Goal: Transaction & Acquisition: Purchase product/service

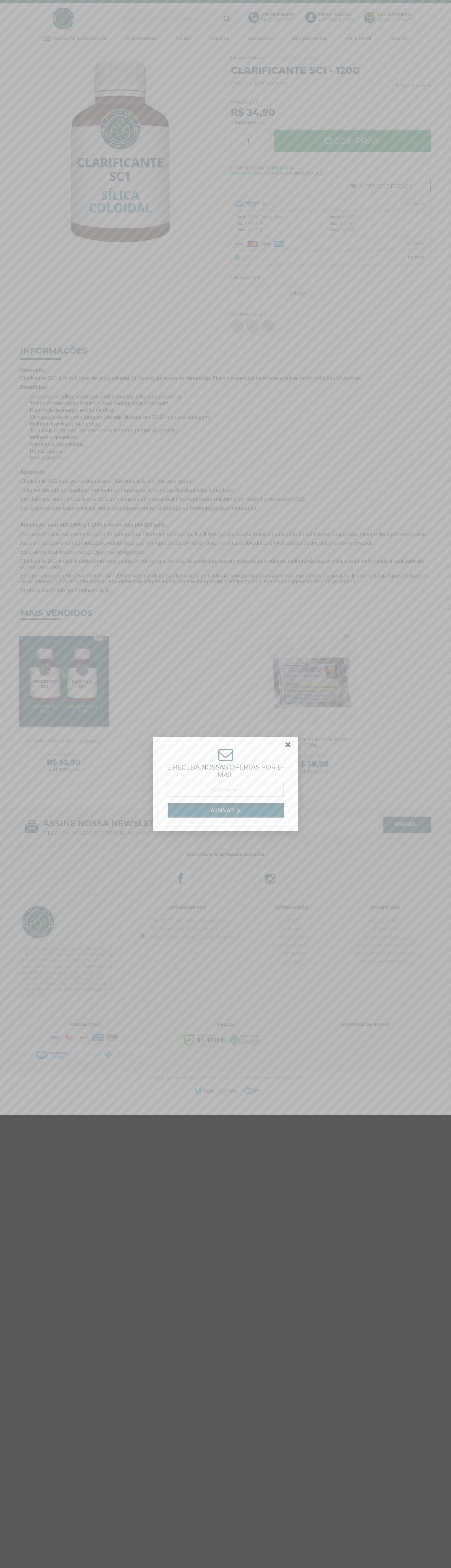
click at [288, 747] on link at bounding box center [291, 747] width 11 height 11
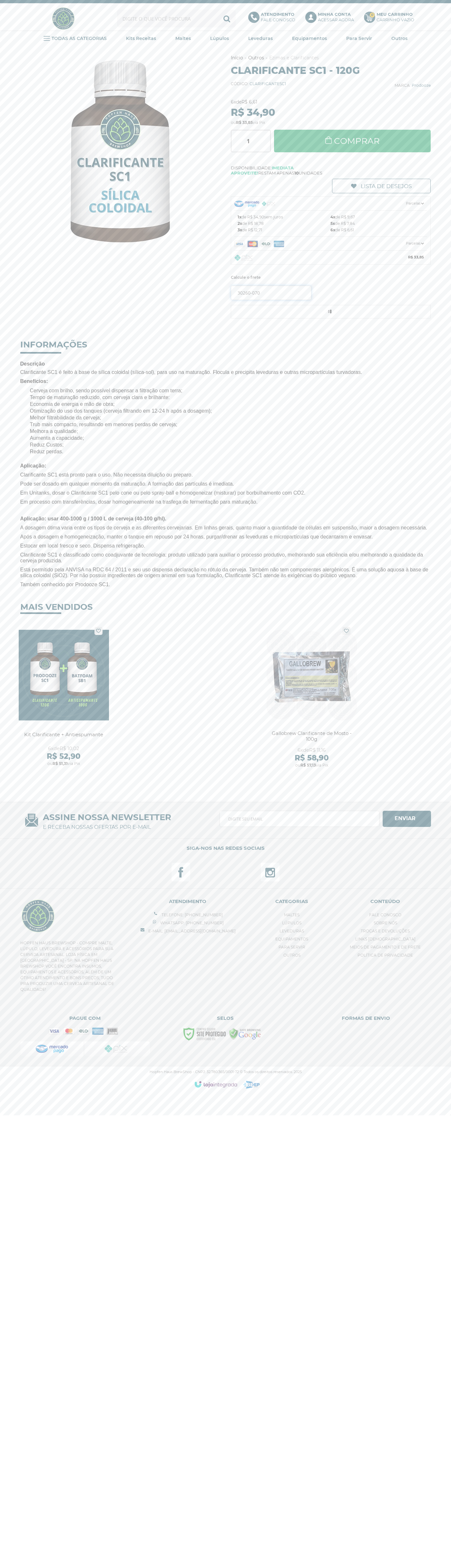
click at [271, 293] on input "30260-070" at bounding box center [271, 292] width 81 height 14
type input "30260-070"
click at [286, 285] on button "OK" at bounding box center [298, 292] width 25 height 14
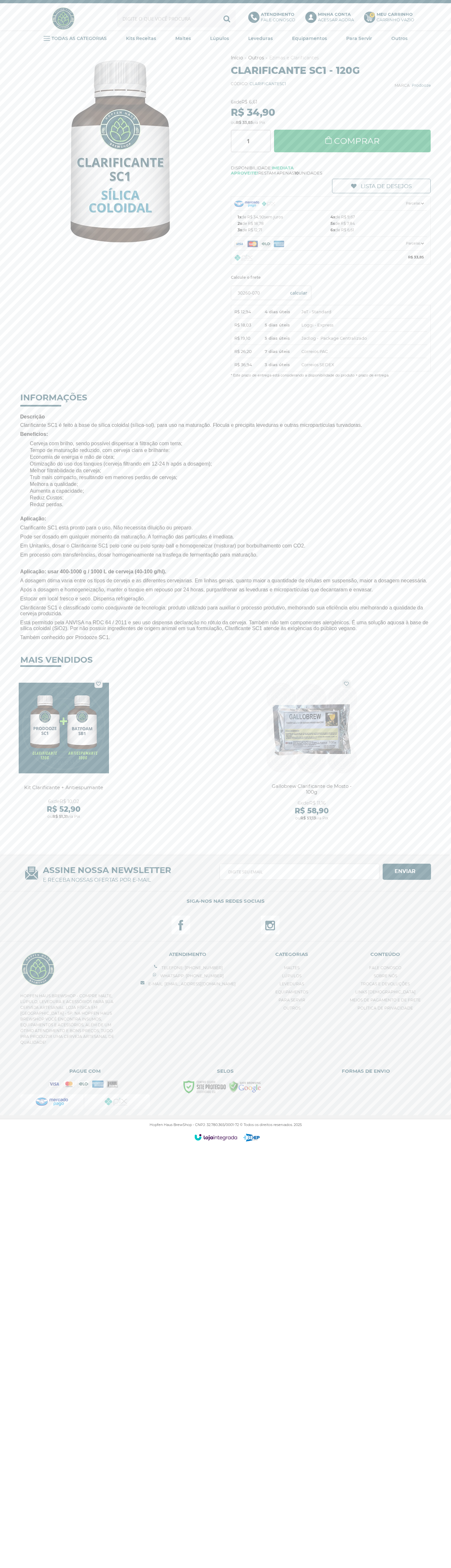
click at [331, 314] on span "JeT - Standard" at bounding box center [316, 312] width 30 height 7
click at [331, 278] on label "Calcule o frete" at bounding box center [331, 278] width 200 height 9
click at [352, 141] on link "Comprar" at bounding box center [352, 141] width 157 height 23
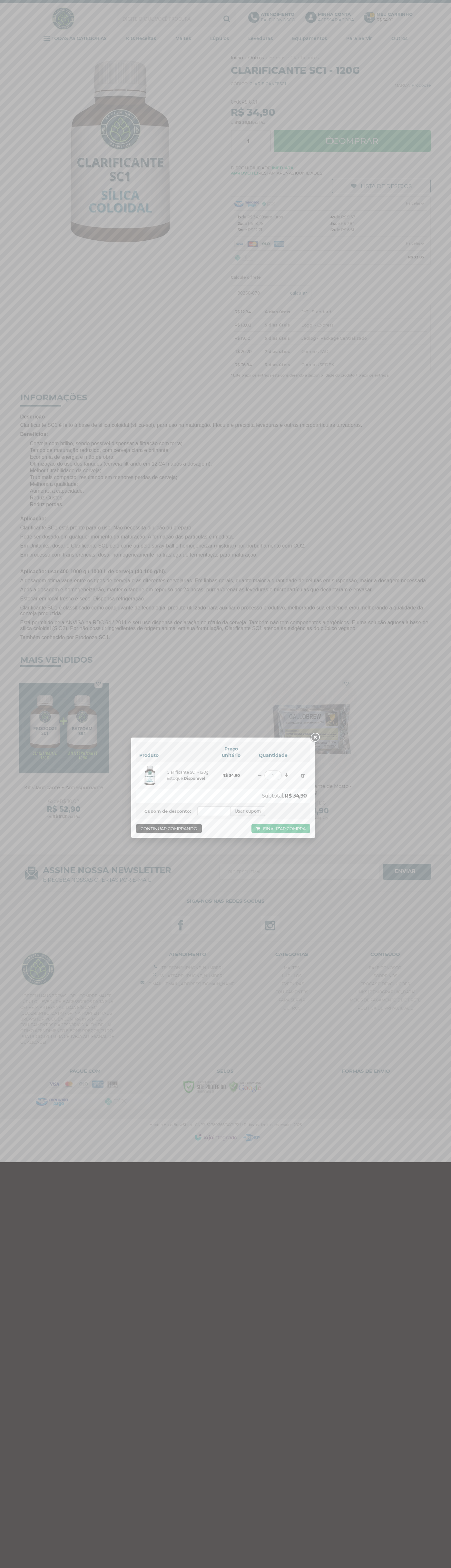
click at [281, 829] on link "Finalizar compra" at bounding box center [281, 829] width 59 height 9
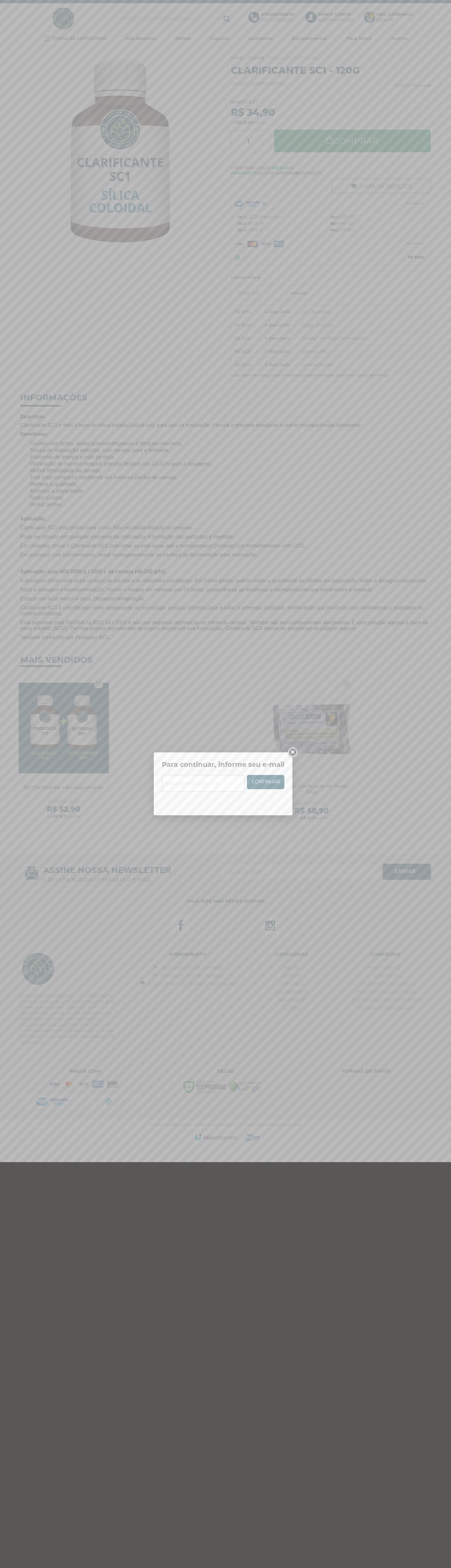
click at [266, 783] on link "Continuar" at bounding box center [266, 782] width 38 height 14
click at [293, 752] on link at bounding box center [293, 752] width 11 height 11
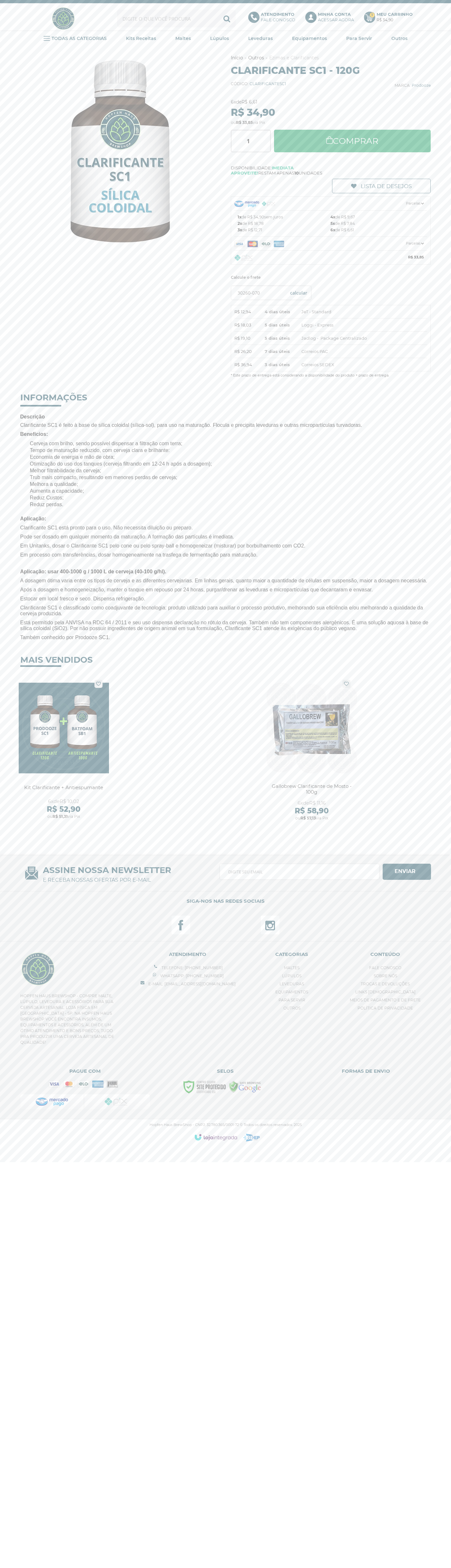
click at [135, 25] on input "text" at bounding box center [176, 18] width 118 height 18
click at [425, 538] on div "Clarificante SC1 é feito à base de sílica coloidal (sílica-sol), para uso na ma…" at bounding box center [226, 532] width 411 height 218
click at [127, 1148] on html "Fale Conosco Telefone: (18) 99755-8853 Whatsapp: (18) 99755-8853 Fale Conosco M…" at bounding box center [226, 574] width 451 height 1148
click at [16, 333] on div "Previous Next Início Outros" at bounding box center [226, 446] width 424 height 800
type input "johnsmith005@storebotmail.joonix.net"
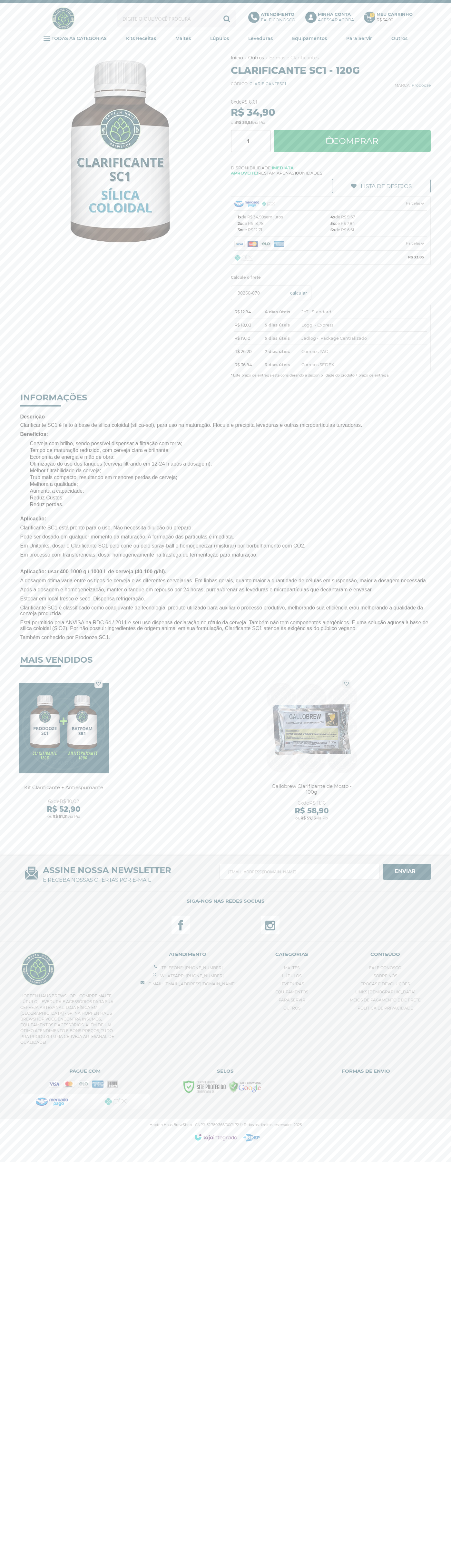
click at [331, 314] on span "JeT - Standard" at bounding box center [316, 312] width 30 height 7
click at [331, 278] on label "Calcule o frete" at bounding box center [331, 278] width 200 height 9
click at [407, 880] on button "Assinar" at bounding box center [406, 872] width 48 height 16
click at [331, 314] on span "JeT - Standard" at bounding box center [316, 312] width 30 height 7
click at [331, 278] on label "Calcule o frete" at bounding box center [331, 278] width 200 height 9
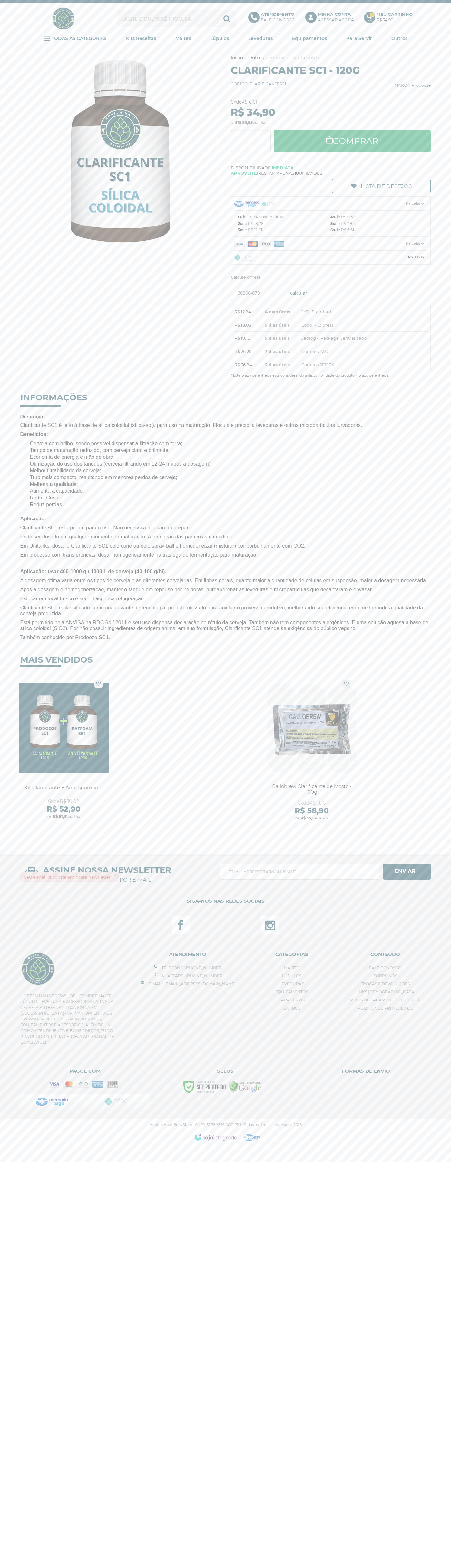
click at [407, 880] on button "Assinar" at bounding box center [406, 872] width 48 height 16
click at [352, 141] on link "Comprar" at bounding box center [352, 141] width 157 height 23
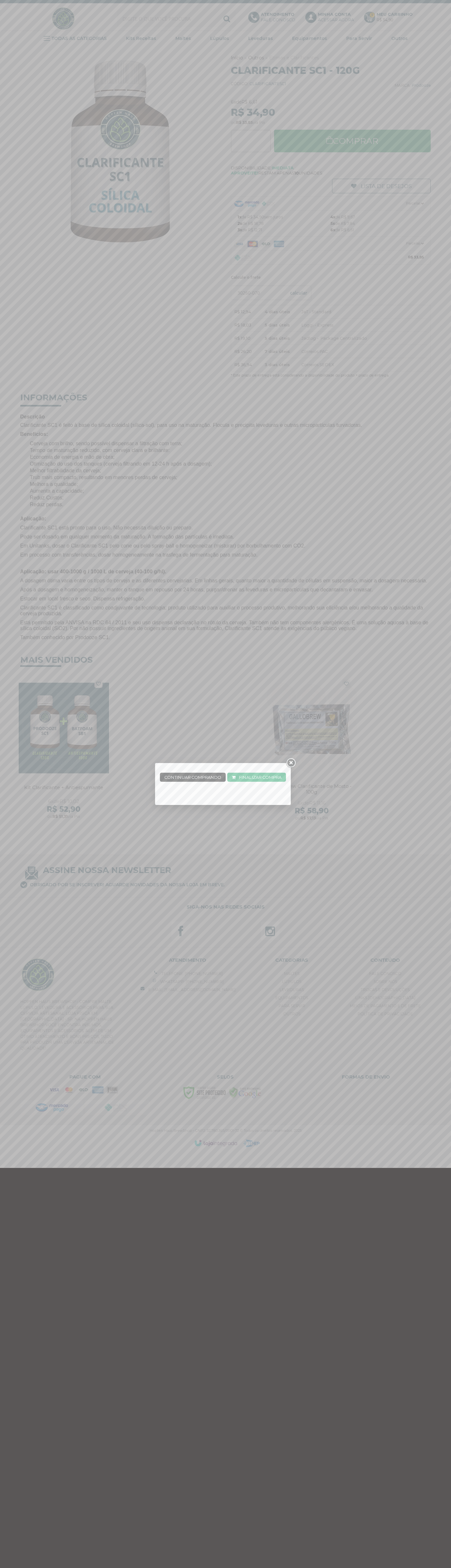
click at [257, 777] on link "Finalizar compra" at bounding box center [257, 778] width 59 height 9
click at [266, 783] on link "Continuar" at bounding box center [266, 782] width 38 height 14
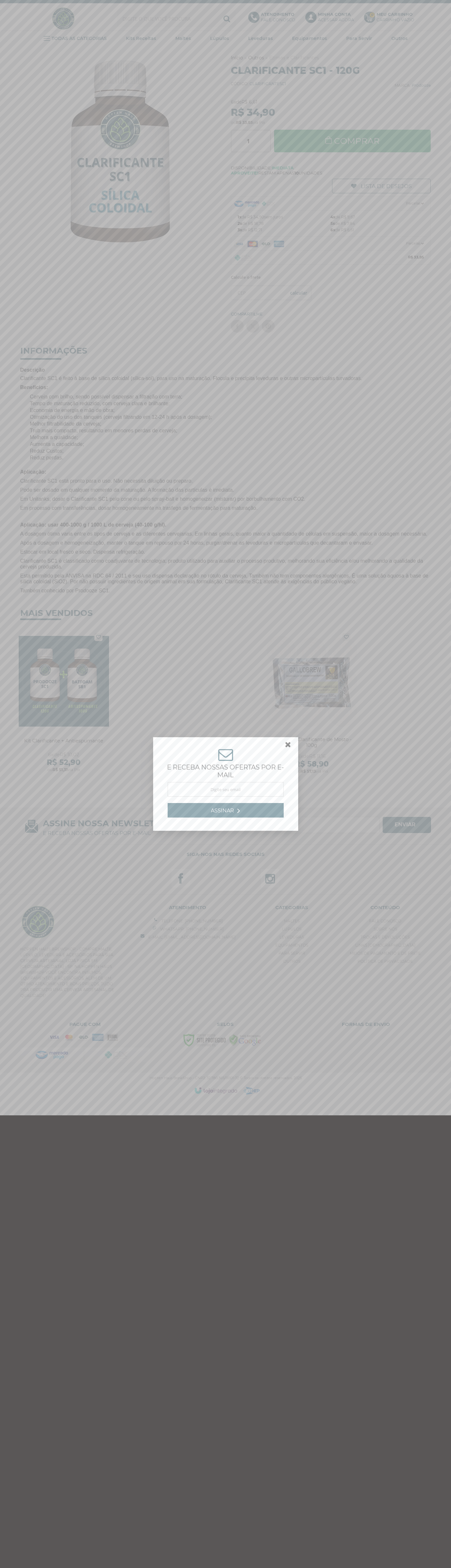
click at [288, 747] on link at bounding box center [291, 747] width 11 height 11
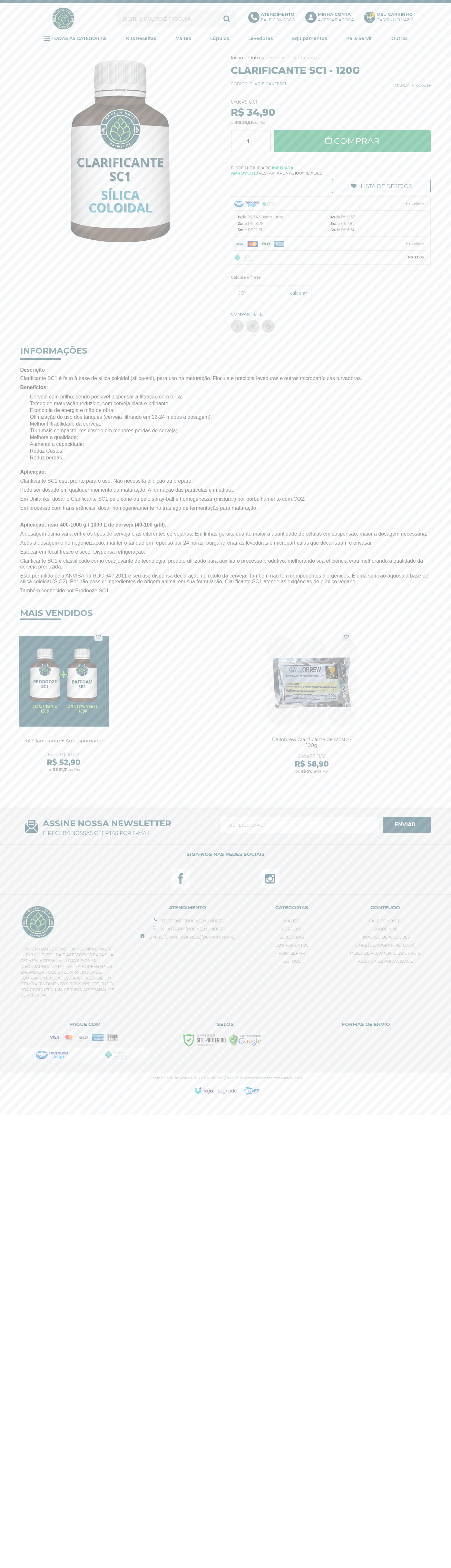
click at [332, 19] on p "Minha Conta Acessar agora" at bounding box center [336, 17] width 36 height 11
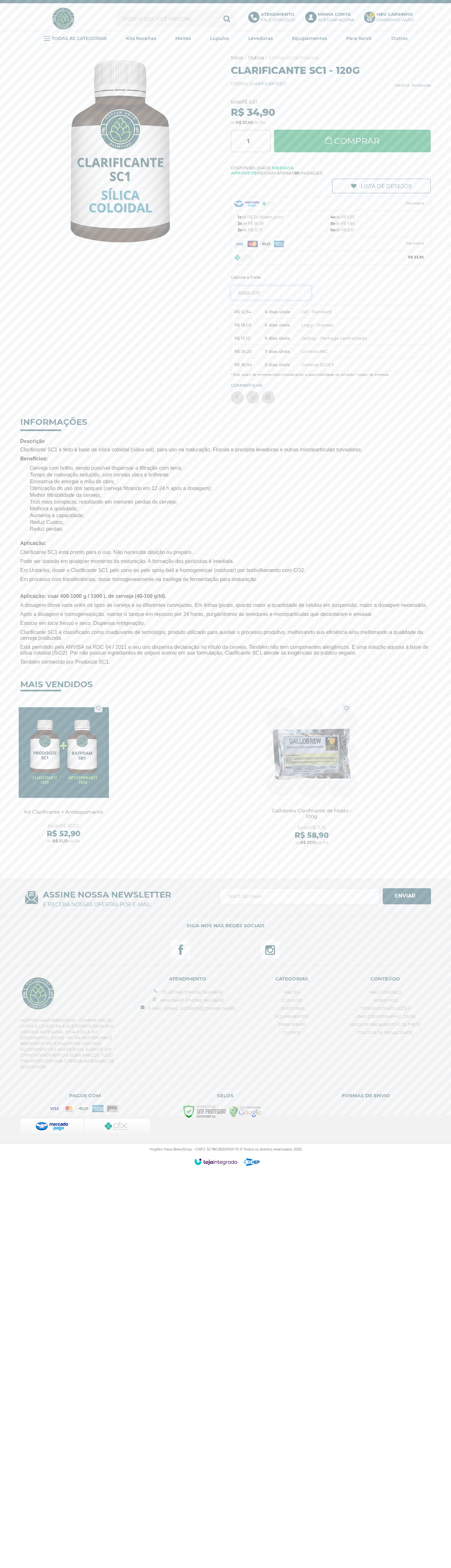
click at [271, 293] on input "30260-070" at bounding box center [271, 292] width 81 height 14
type input "30260-070"
click at [286, 285] on button "OK" at bounding box center [298, 292] width 25 height 14
click at [331, 314] on span "JeT - Standard" at bounding box center [316, 312] width 30 height 7
click at [331, 168] on span "Disponibilidade: Imediata" at bounding box center [331, 167] width 200 height 5
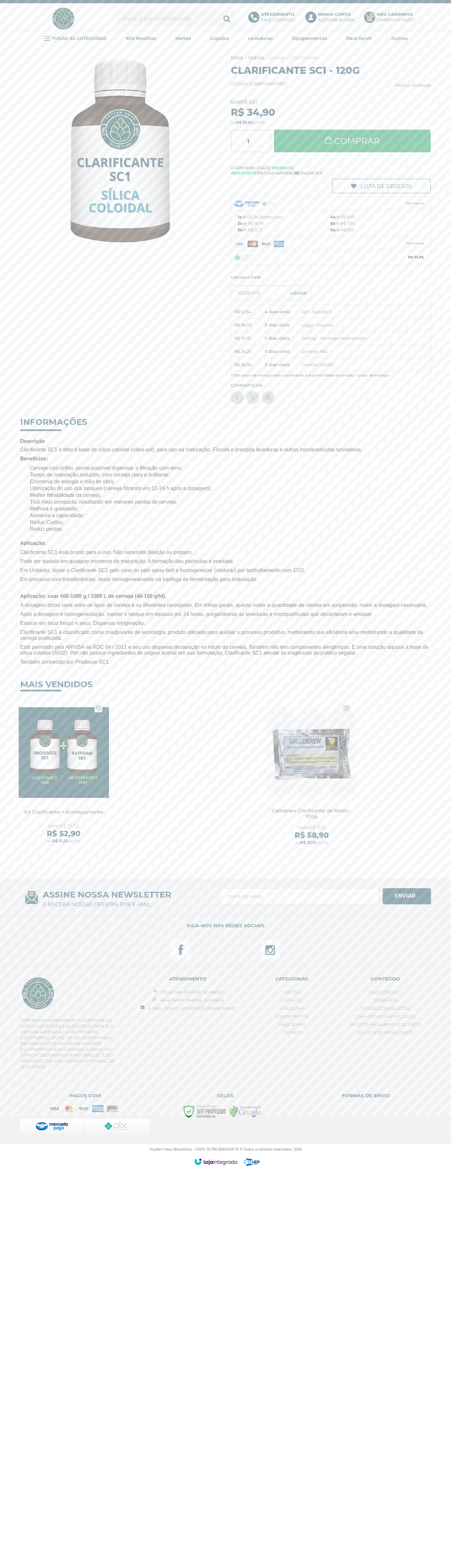
click at [331, 217] on b "4x" at bounding box center [333, 216] width 5 height 5
click at [283, 217] on span "1x de R$ 34,90 sem juros" at bounding box center [261, 217] width 45 height 7
click at [377, 217] on li "4x de R$ 9,67" at bounding box center [377, 217] width 93 height 7
click at [331, 243] on link "Parcelas" at bounding box center [332, 243] width 193 height 13
click at [284, 238] on li "2x de R$ 18,78" at bounding box center [284, 237] width 93 height 7
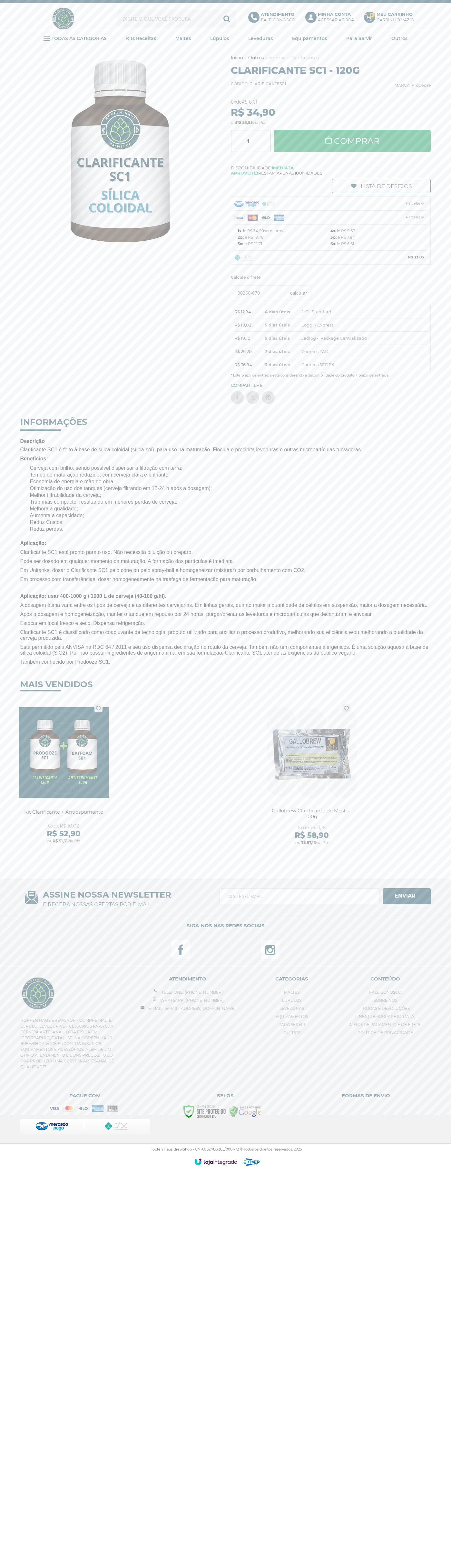
click at [377, 238] on li "5x de R$ 7,84" at bounding box center [377, 237] width 93 height 7
click at [331, 278] on label "Calcule o frete" at bounding box center [331, 278] width 200 height 9
click at [352, 141] on link "Comprar" at bounding box center [352, 141] width 157 height 23
click at [271, 293] on input "30260-070" at bounding box center [271, 292] width 81 height 14
type input "30260-070"
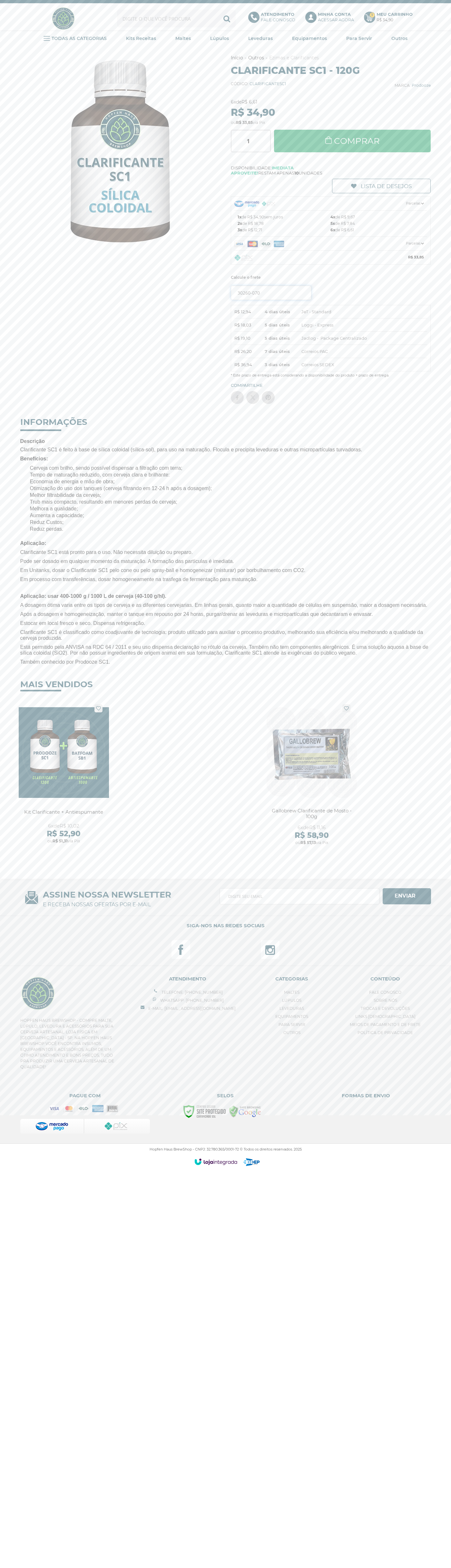
click at [286, 285] on button "OK" at bounding box center [298, 292] width 25 height 14
click at [331, 278] on label "Calcule o frete" at bounding box center [331, 278] width 200 height 9
click at [370, 17] on circle at bounding box center [370, 17] width 11 height 11
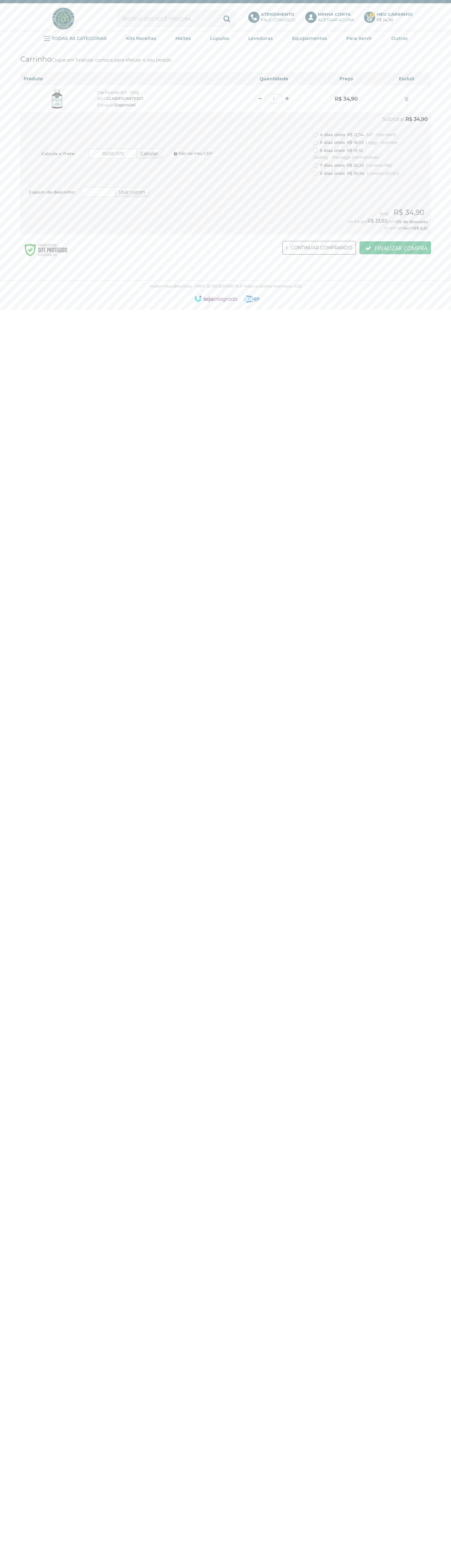
click at [316, 135] on input "4 dias úteis R$ 12,94 JeT - Standard" at bounding box center [316, 135] width 4 height 4
radio input "true"
click at [226, 228] on div "ou em até 6x de R$ 9,06" at bounding box center [226, 227] width 405 height 6
click at [45, 250] on img at bounding box center [45, 249] width 51 height 18
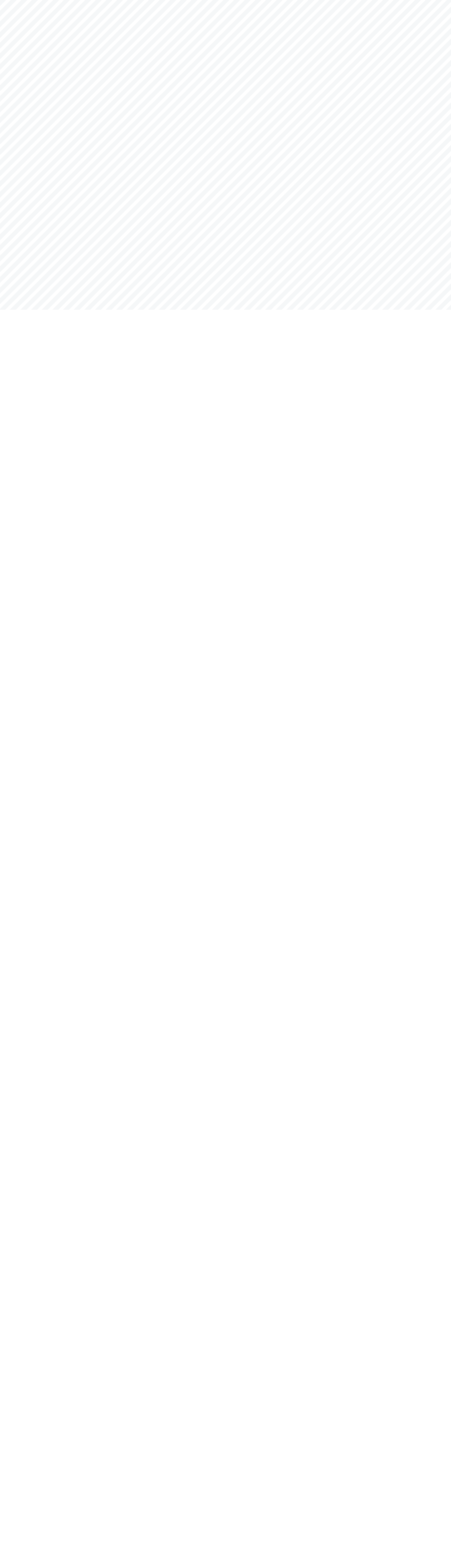
click at [303, 0] on html "Hopfen Haus BrewShop Fale Conosco Tel: (18) 99755-8853 1 Produto no carrinho Ca…" at bounding box center [226, 0] width 451 height 0
click at [425, 0] on html "Hopfen Haus BrewShop Fale Conosco Tel: (18) 99755-8853 1 Produto no carrinho Ca…" at bounding box center [226, 0] width 451 height 0
click at [96, 0] on html "Hopfen Haus BrewShop Fale Conosco Tel: (18) 99755-8853 1 Produto no carrinho Ca…" at bounding box center [226, 0] width 451 height 0
click at [9, 0] on html "Hopfen Haus BrewShop Fale Conosco Tel: (18) 99755-8853 1 Produto no carrinho Ca…" at bounding box center [226, 0] width 451 height 0
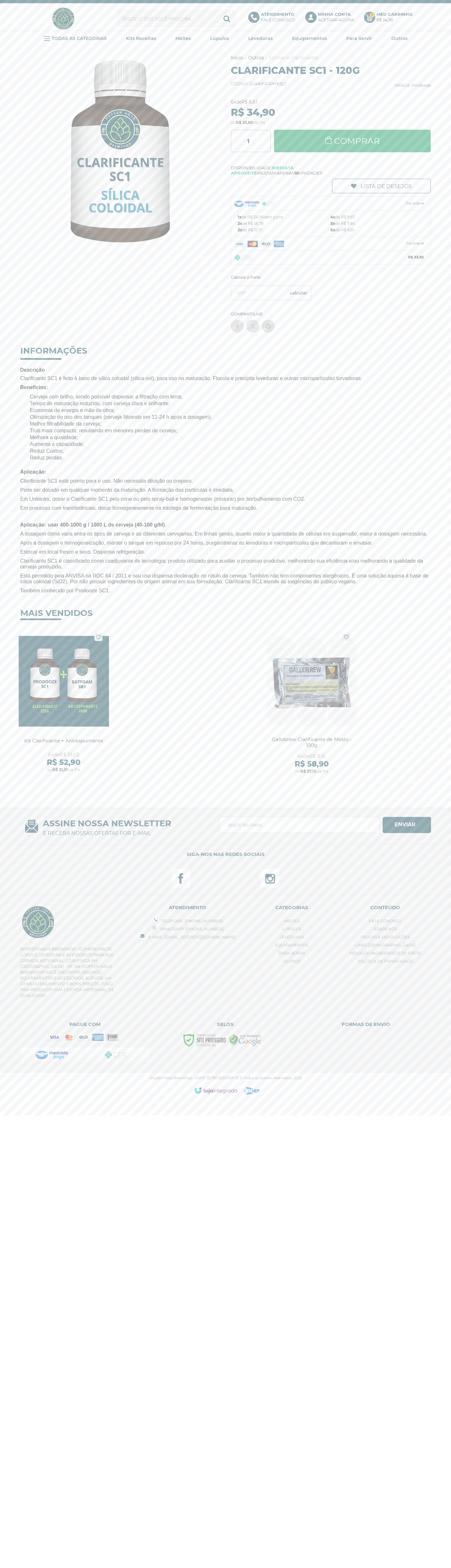
click at [244, 258] on img at bounding box center [244, 258] width 18 height 7
